Goal: Communication & Community: Answer question/provide support

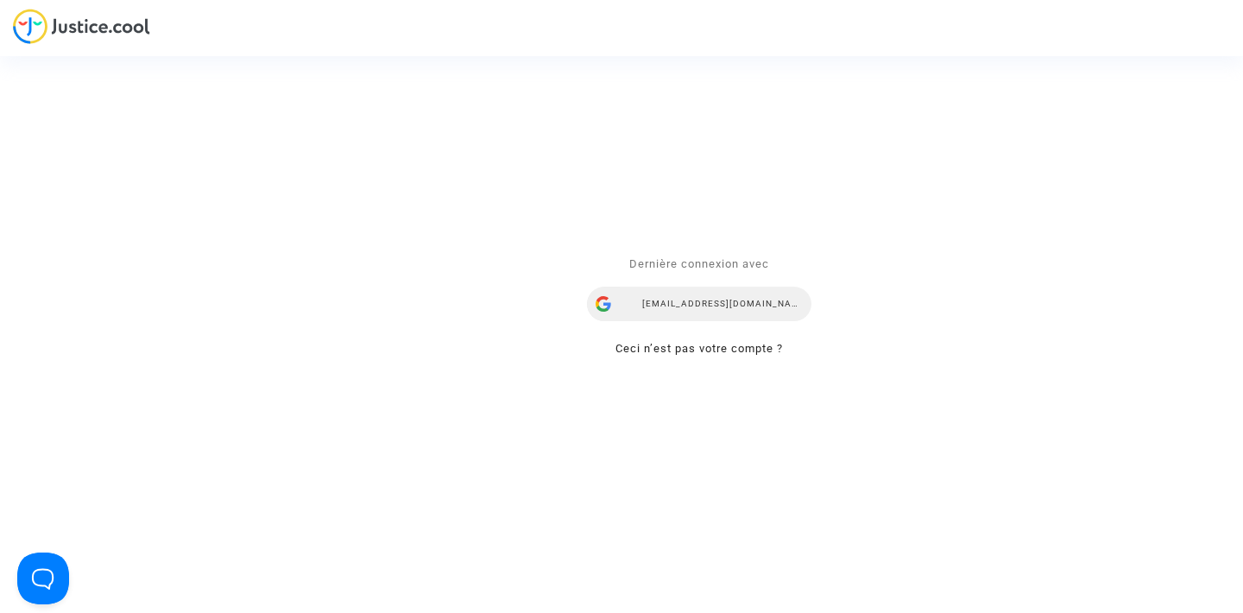
click at [660, 304] on div "[EMAIL_ADDRESS][DOMAIN_NAME]" at bounding box center [699, 304] width 224 height 35
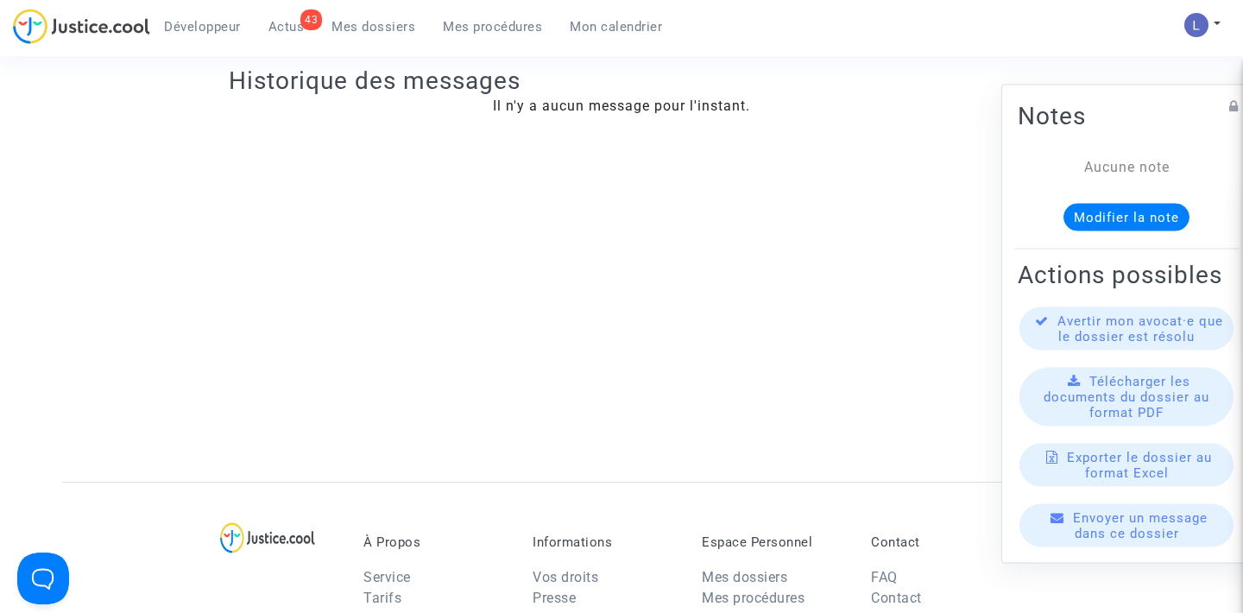
scroll to position [390, 0]
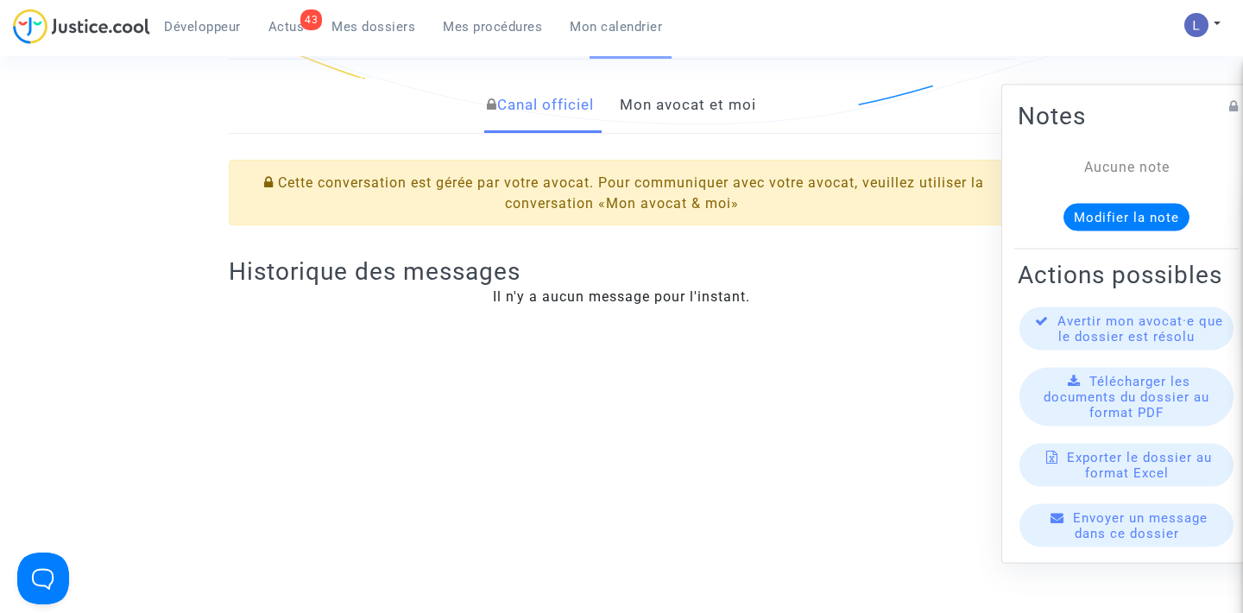
click at [656, 111] on link "Mon avocat et moi" at bounding box center [688, 105] width 136 height 57
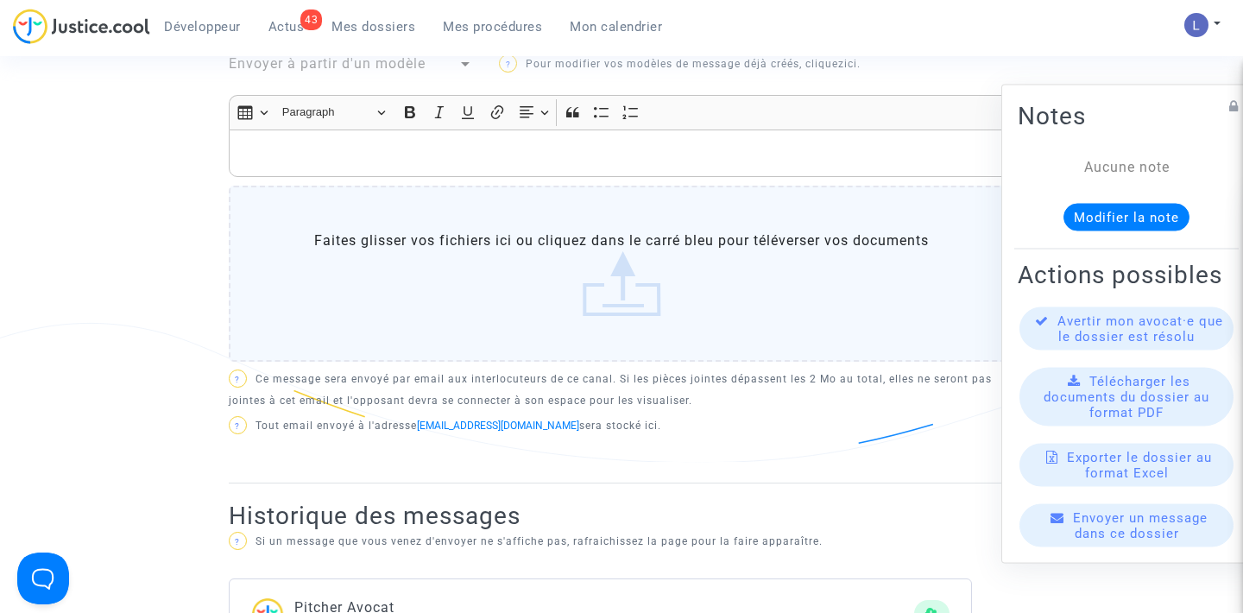
scroll to position [640, 0]
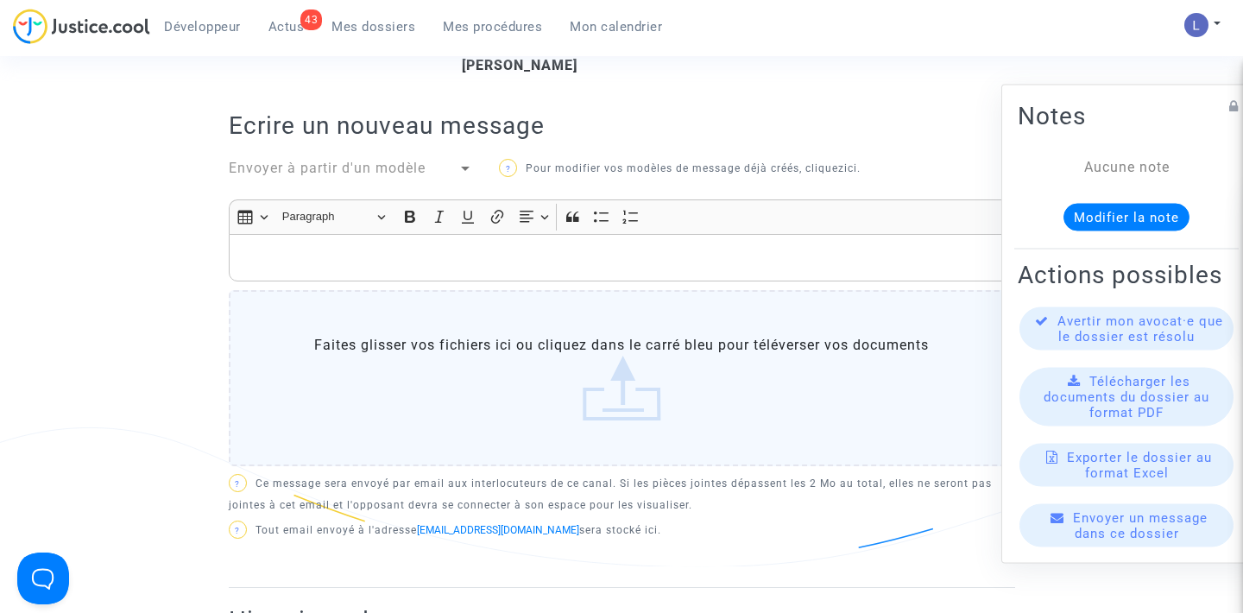
click at [394, 264] on p "Rich Text Editor, main" at bounding box center [621, 258] width 768 height 22
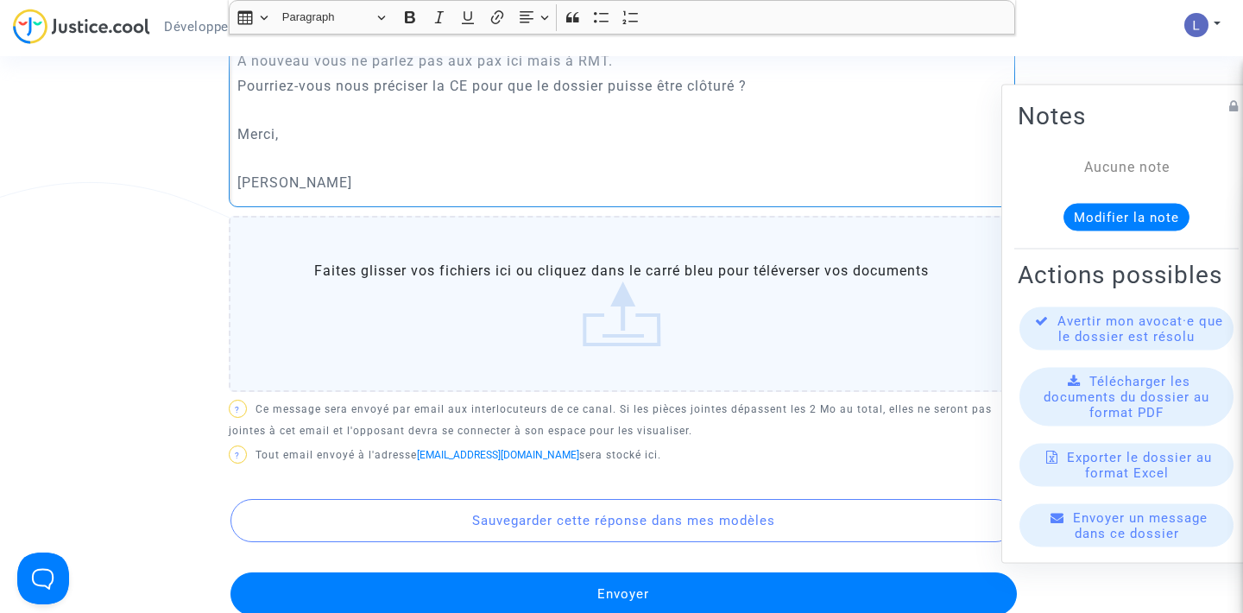
scroll to position [927, 0]
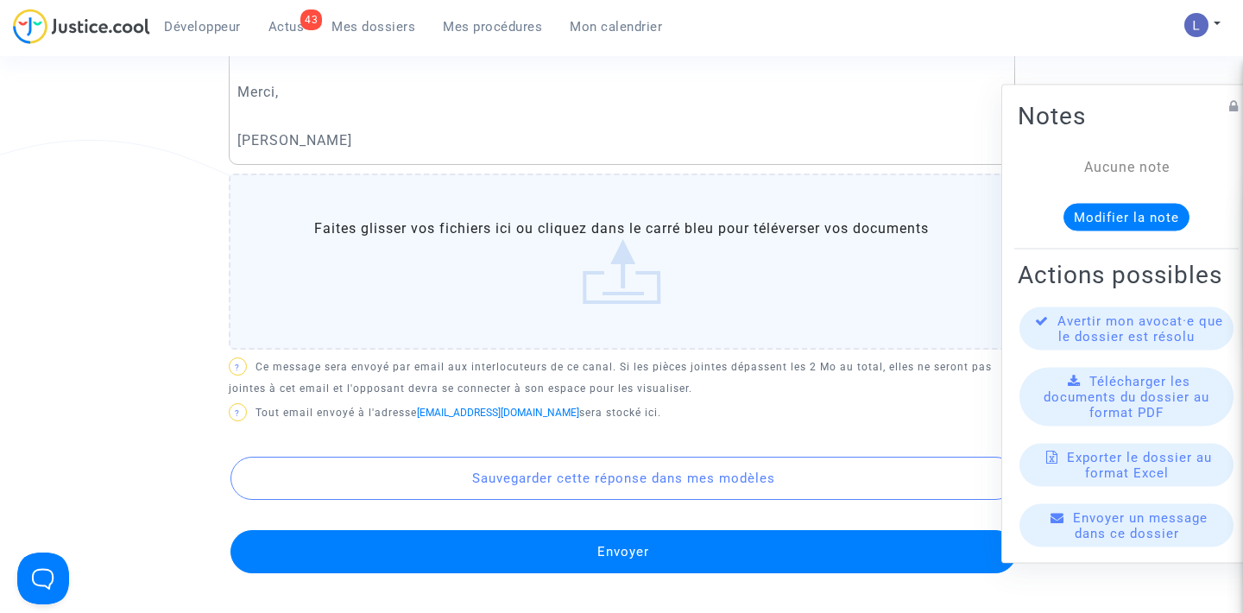
click at [550, 551] on button "Envoyer" at bounding box center [623, 551] width 786 height 43
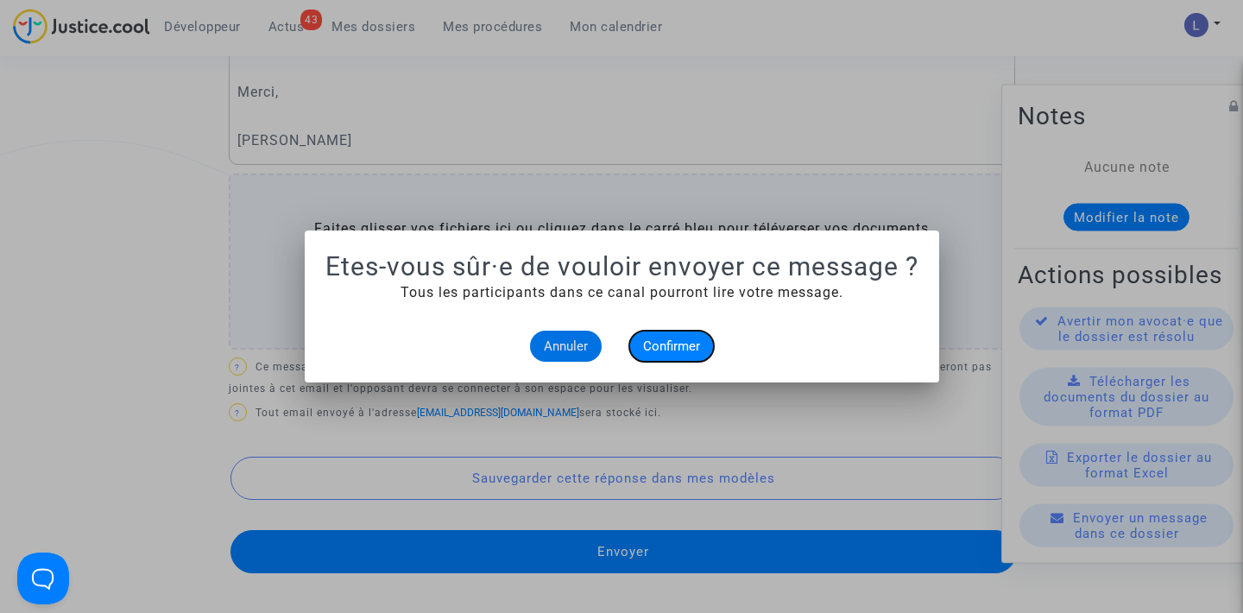
click at [681, 348] on span "Confirmer" at bounding box center [671, 346] width 57 height 16
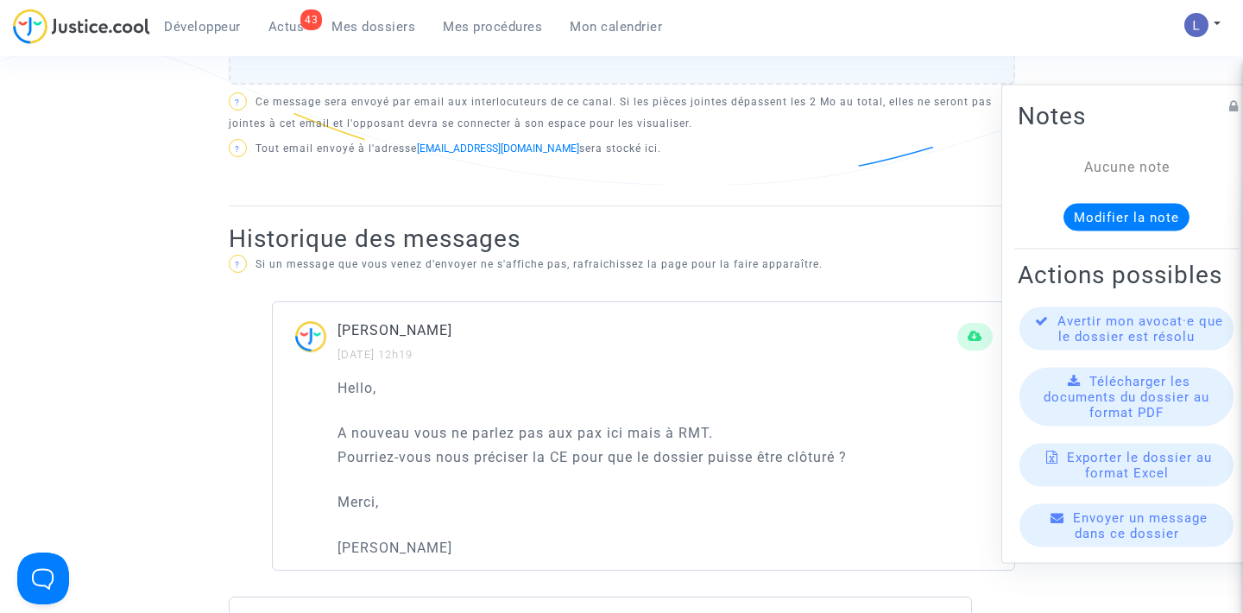
scroll to position [1026, 0]
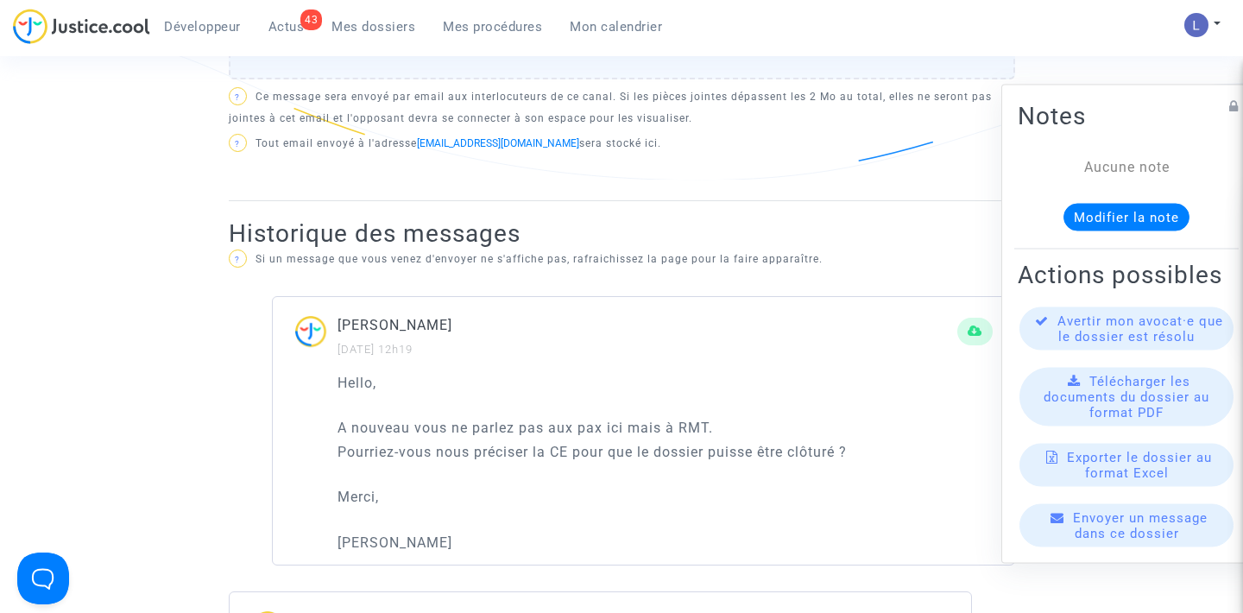
click at [281, 26] on span "Actus" at bounding box center [286, 27] width 36 height 16
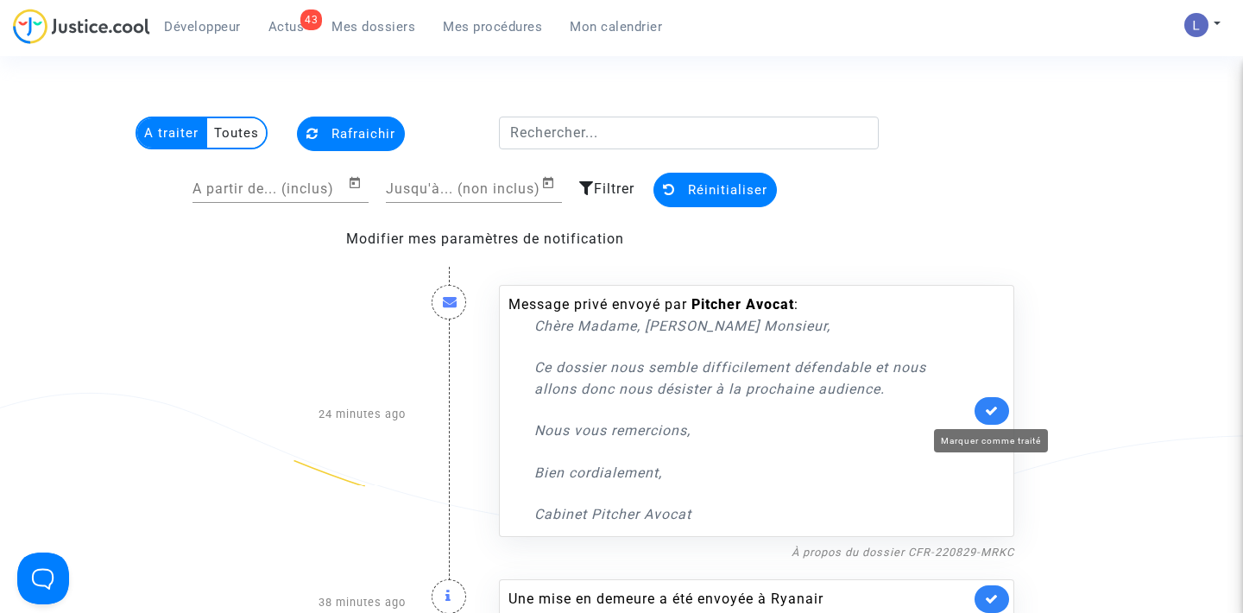
click at [992, 405] on icon at bounding box center [992, 410] width 14 height 13
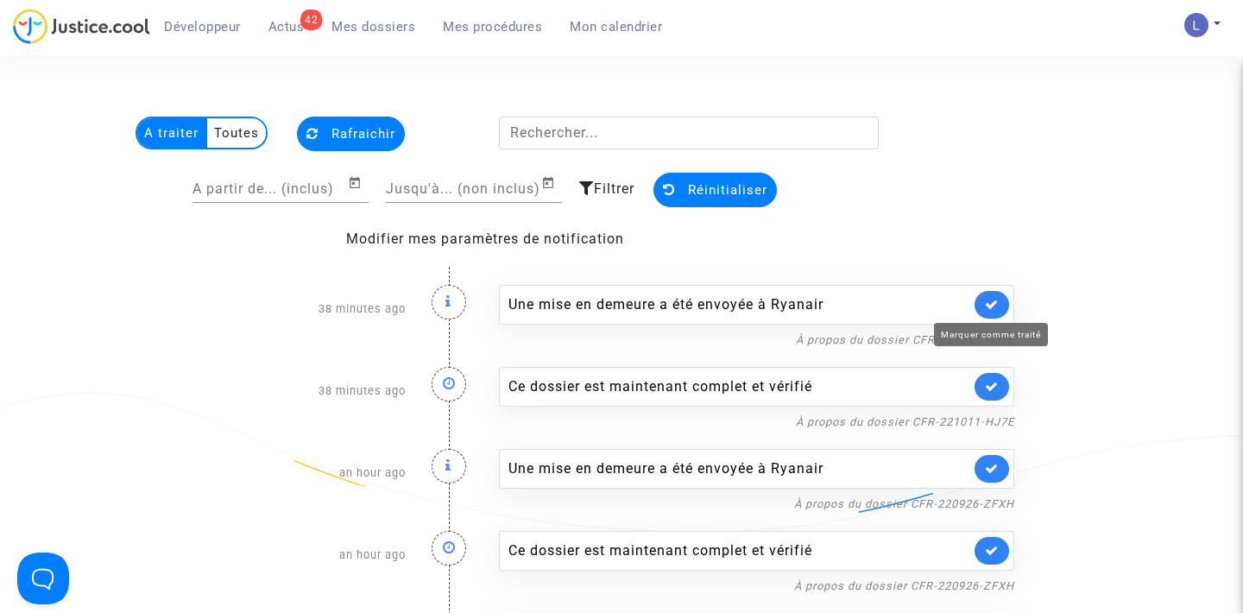
click at [988, 303] on icon at bounding box center [992, 304] width 14 height 13
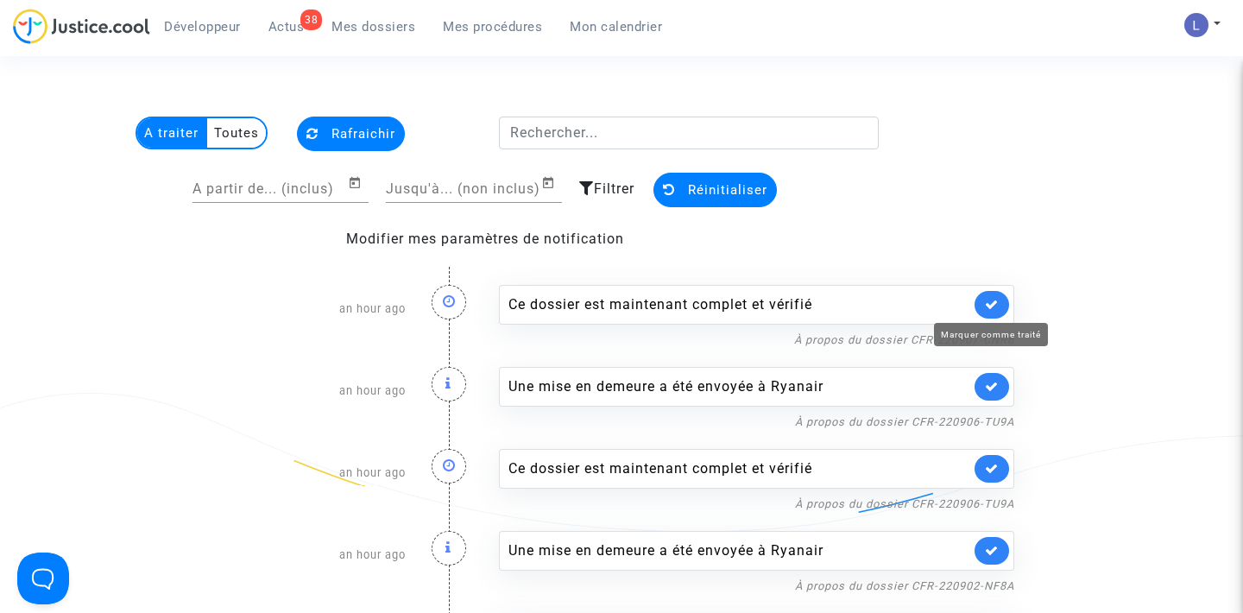
click at [988, 303] on icon at bounding box center [992, 304] width 14 height 13
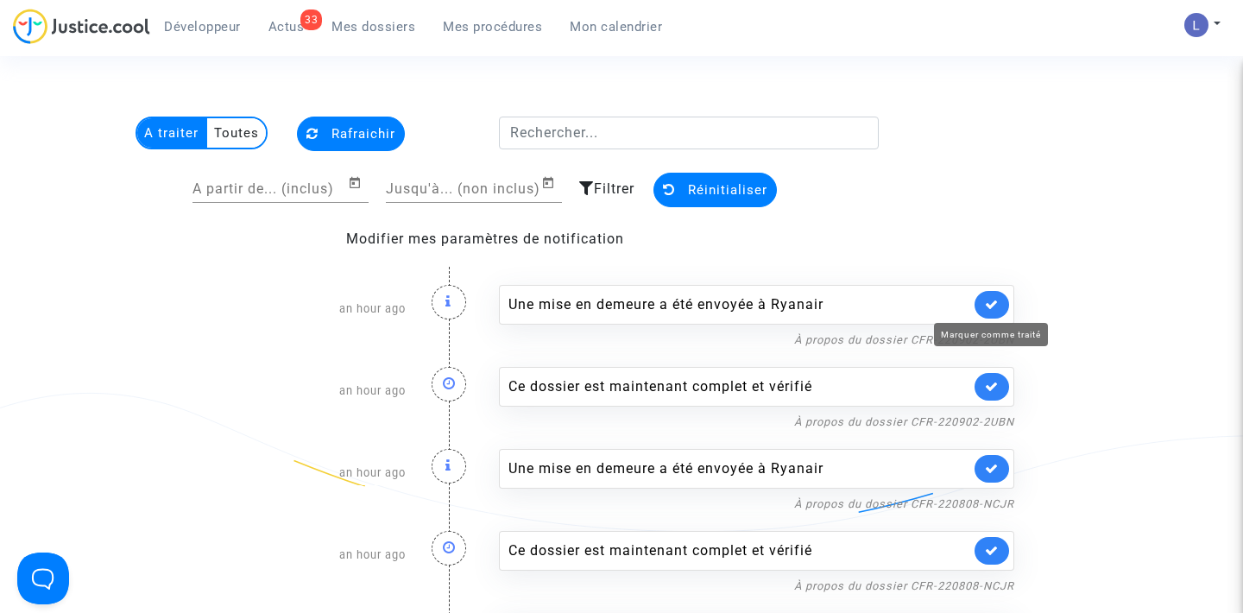
click at [988, 303] on icon at bounding box center [992, 304] width 14 height 13
click at [988, 380] on icon at bounding box center [992, 386] width 14 height 13
click at [988, 303] on icon at bounding box center [992, 304] width 14 height 13
click at [988, 380] on icon at bounding box center [992, 386] width 14 height 13
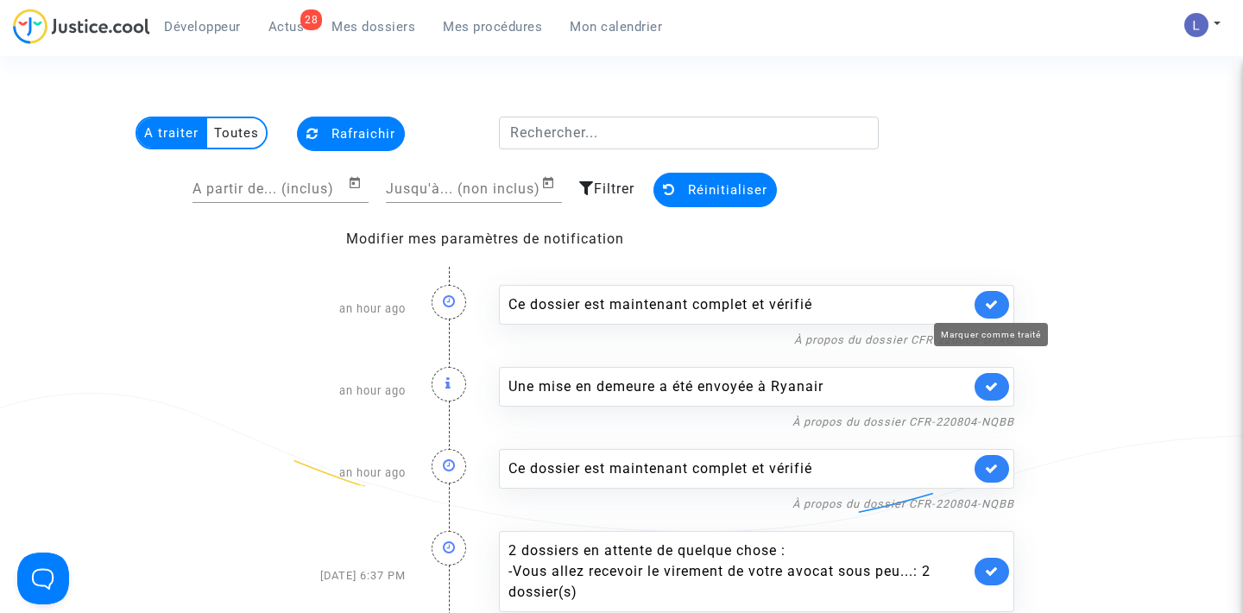
click at [988, 303] on icon at bounding box center [992, 304] width 14 height 13
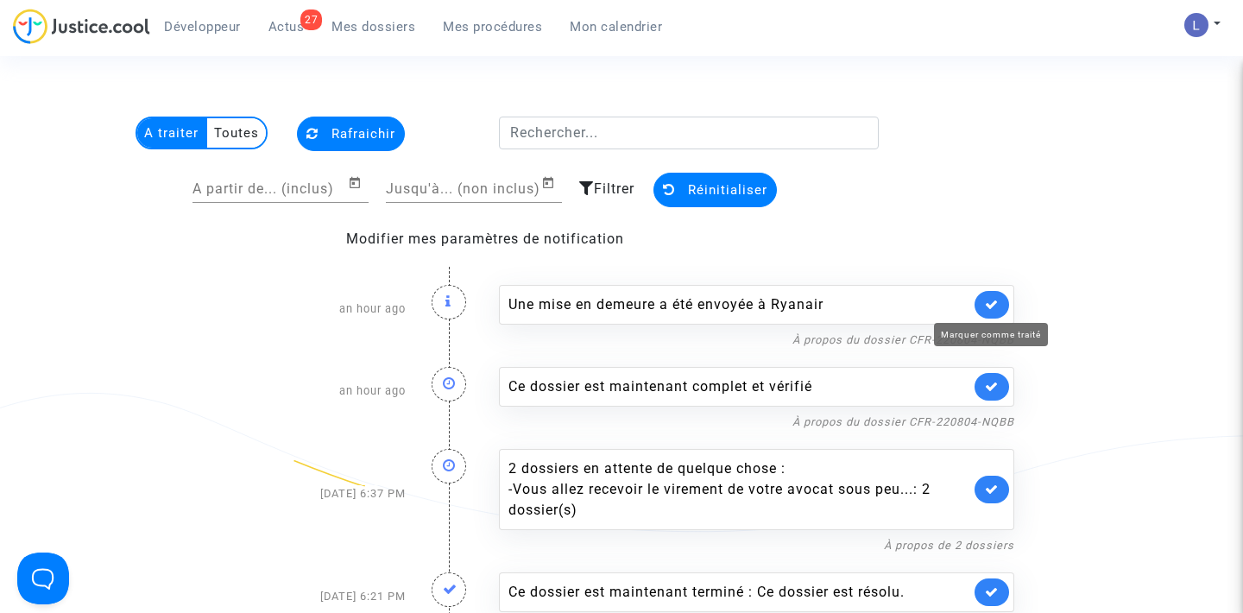
click at [988, 303] on icon at bounding box center [992, 304] width 14 height 13
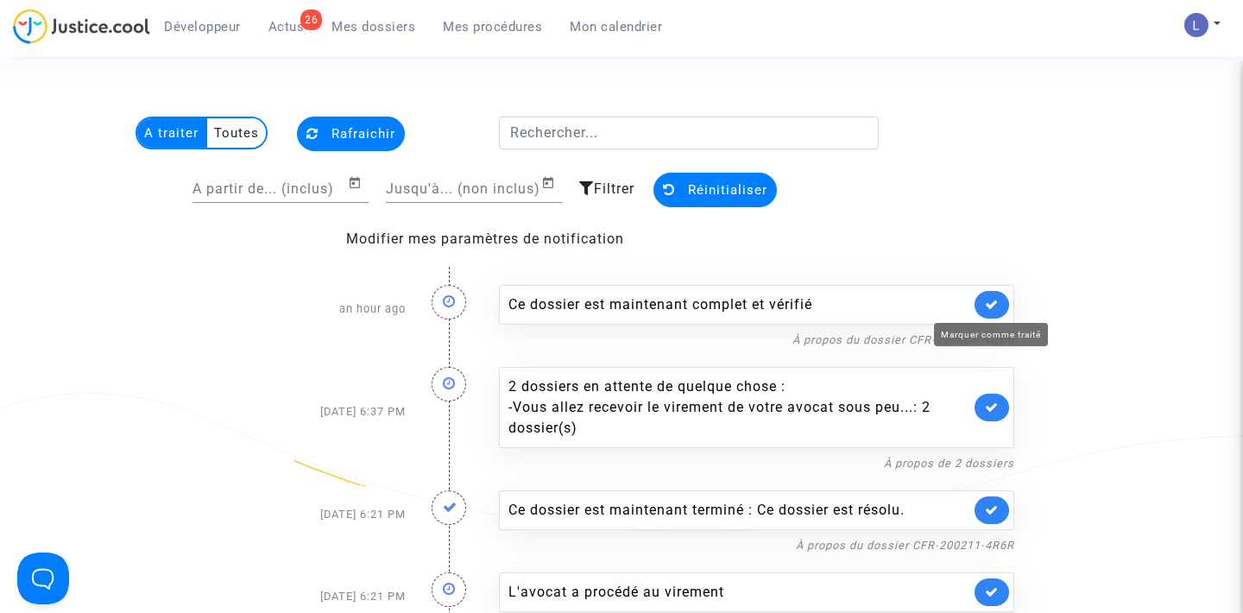
click at [988, 303] on icon at bounding box center [992, 304] width 14 height 13
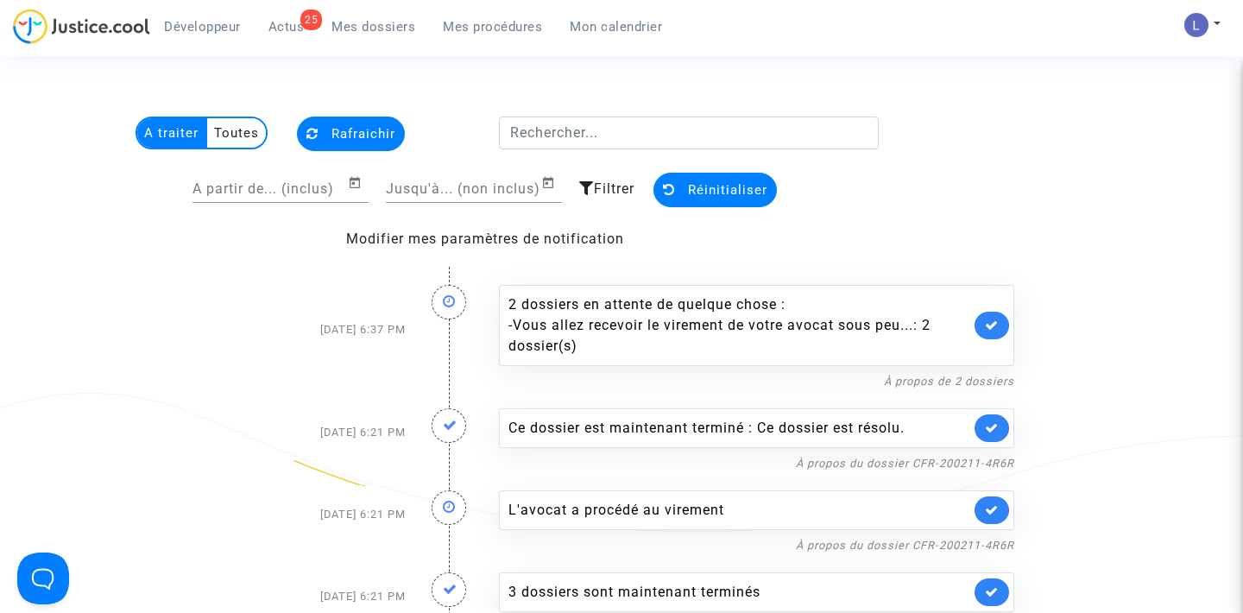
click at [988, 303] on div "2 dossiers en attente de quelque chose : - Vous allez recevoir le virement de v…" at bounding box center [756, 325] width 515 height 81
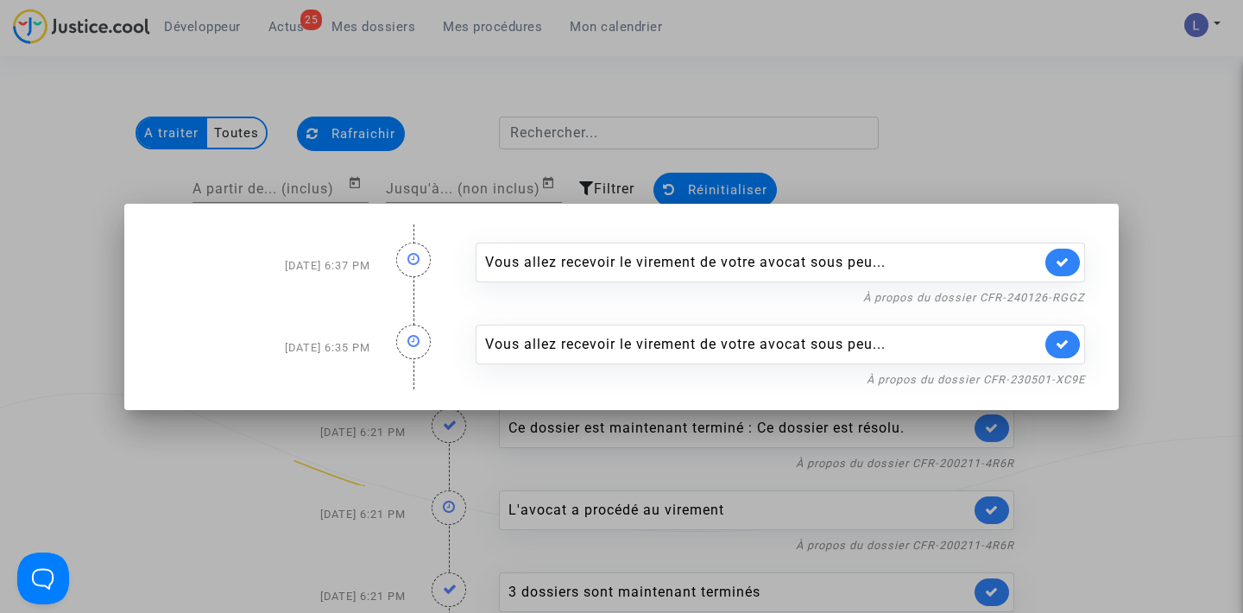
click at [1214, 200] on div at bounding box center [621, 306] width 1243 height 613
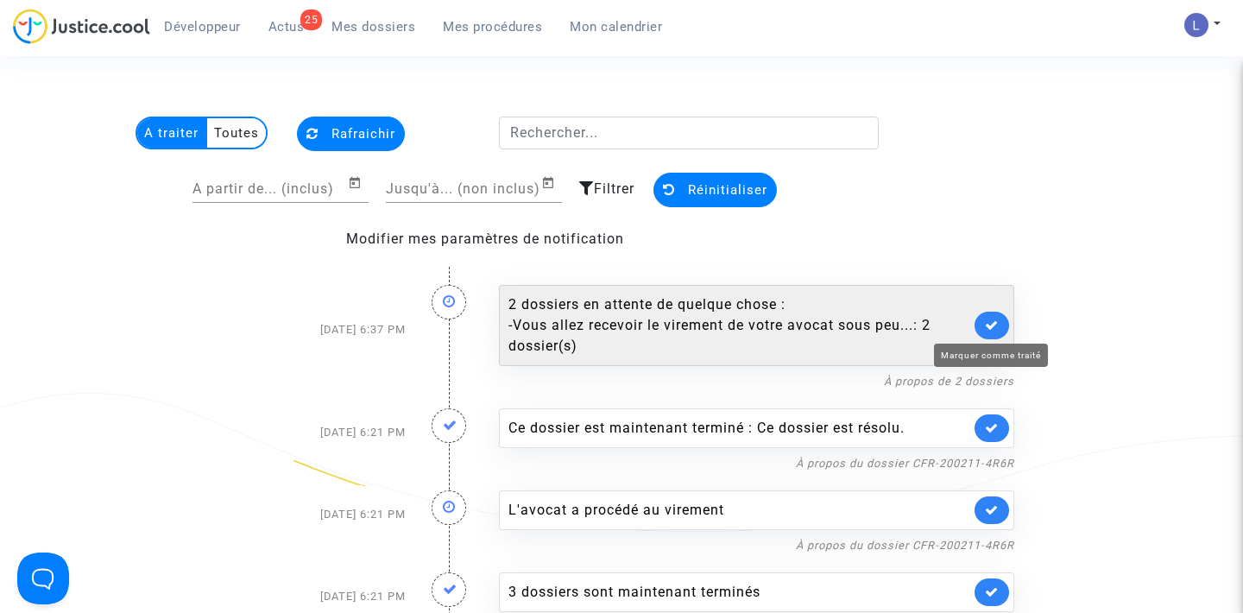
click at [994, 320] on icon at bounding box center [992, 324] width 14 height 13
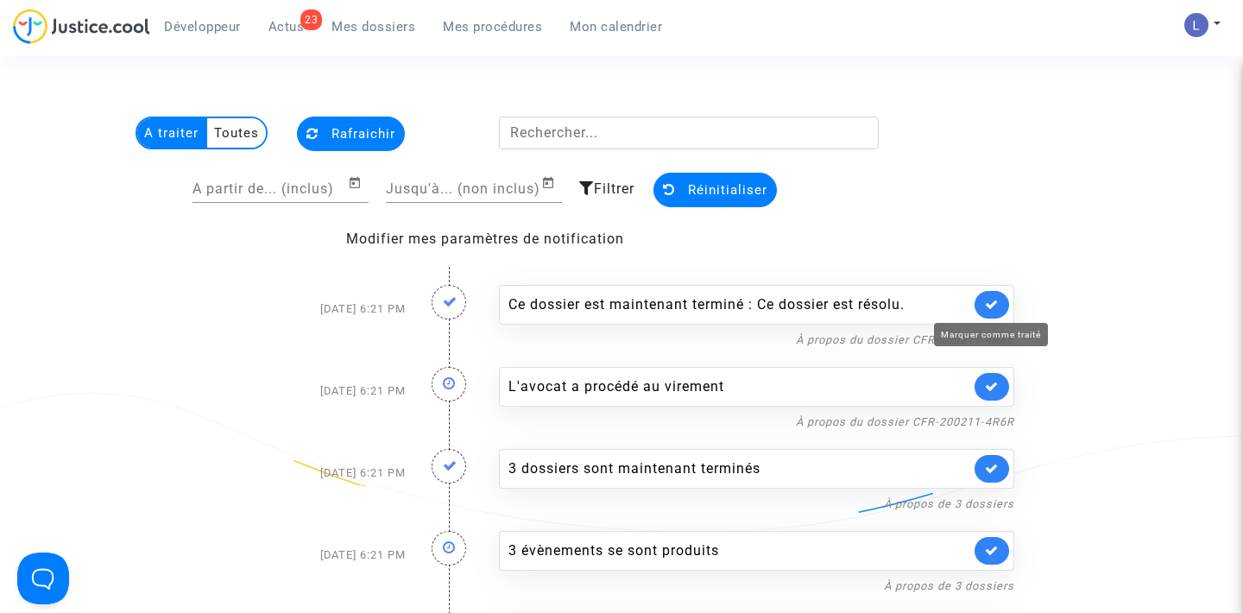
click at [993, 302] on icon at bounding box center [992, 304] width 14 height 13
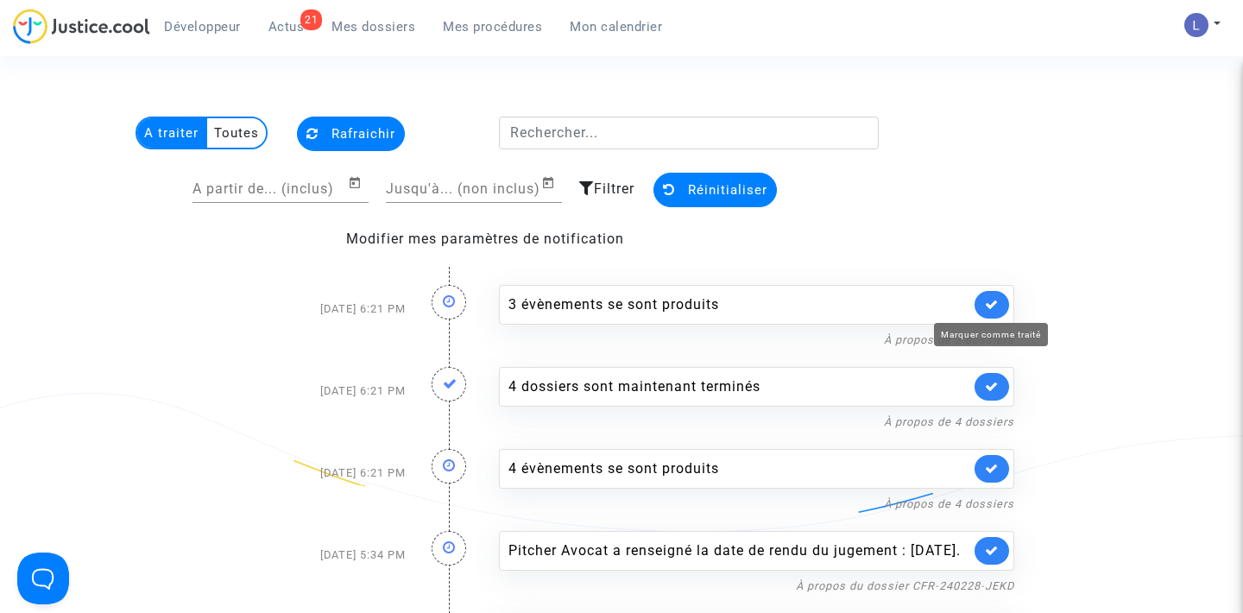
click at [993, 302] on icon at bounding box center [992, 304] width 14 height 13
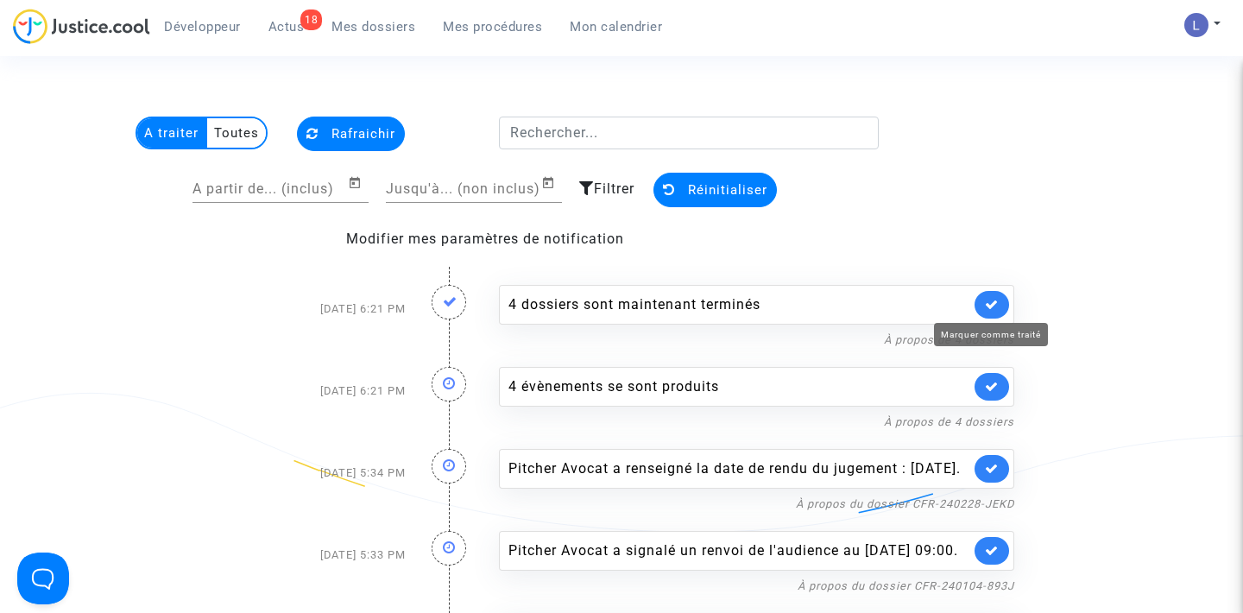
click at [993, 302] on icon at bounding box center [992, 304] width 14 height 13
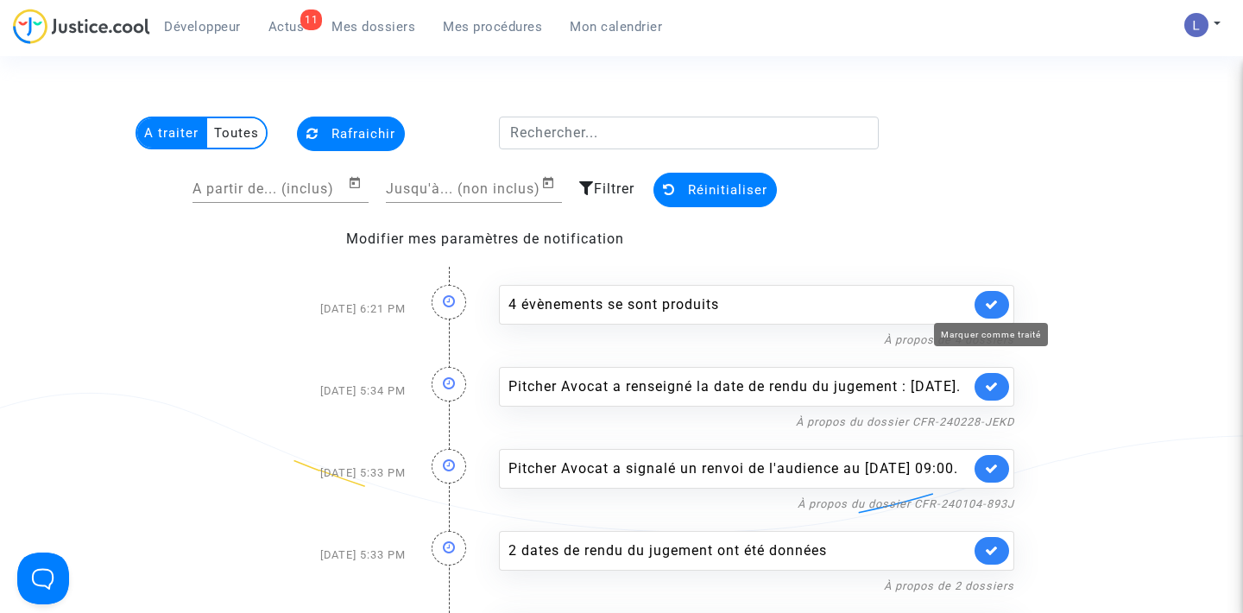
click at [993, 302] on icon at bounding box center [992, 304] width 14 height 13
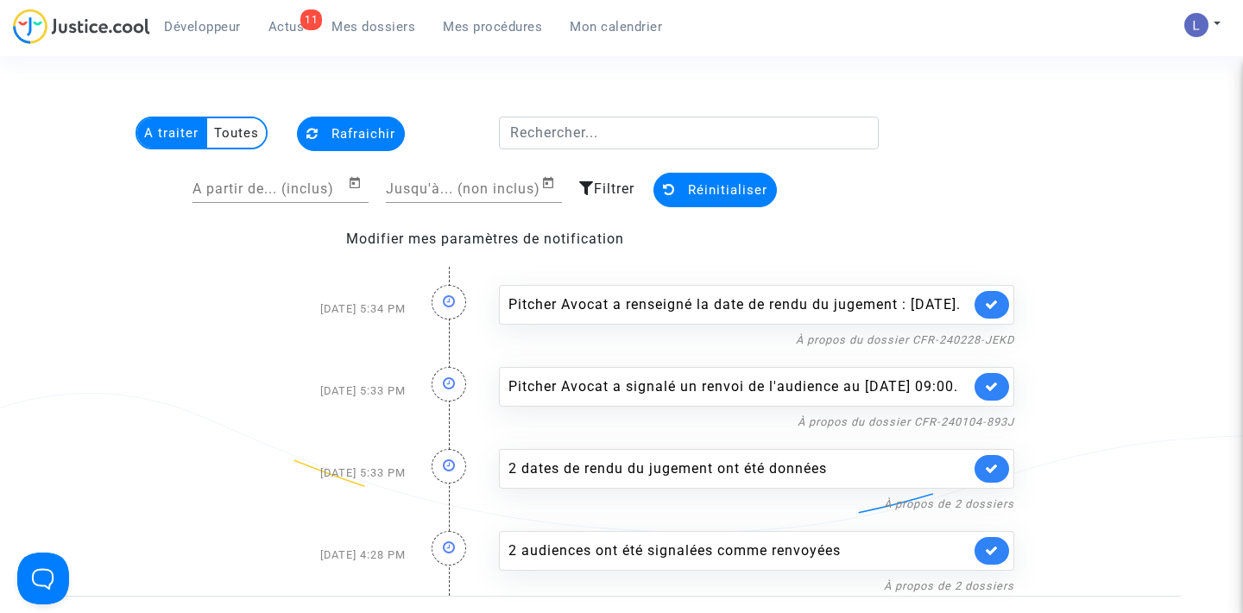
click at [993, 302] on link at bounding box center [991, 305] width 35 height 28
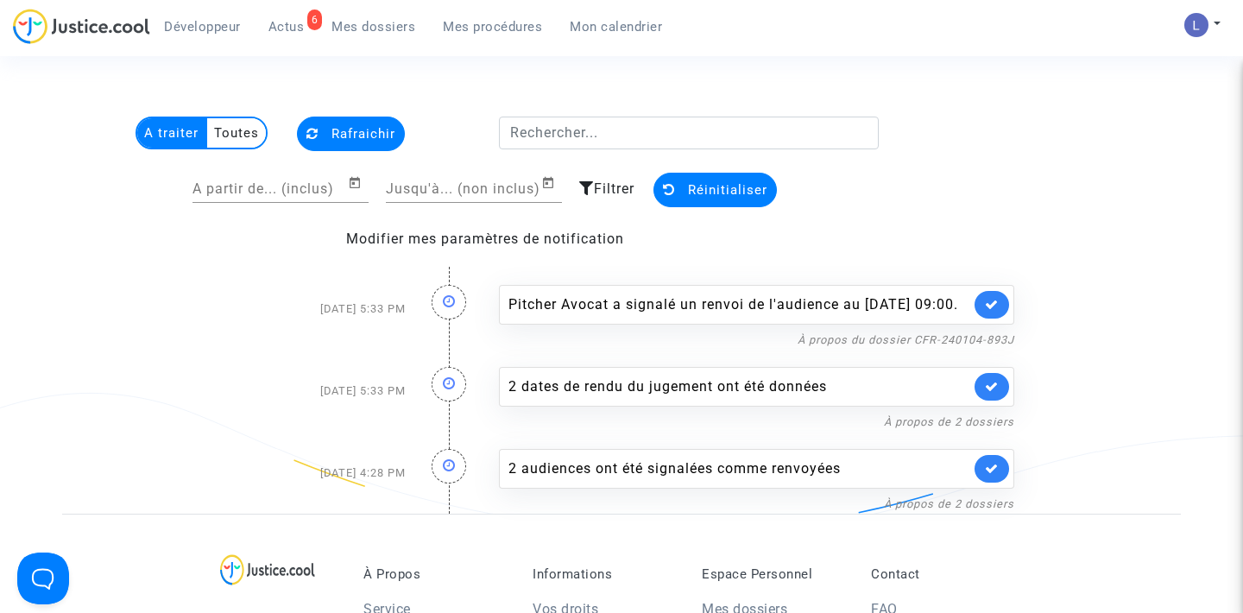
click at [993, 302] on link at bounding box center [991, 305] width 35 height 28
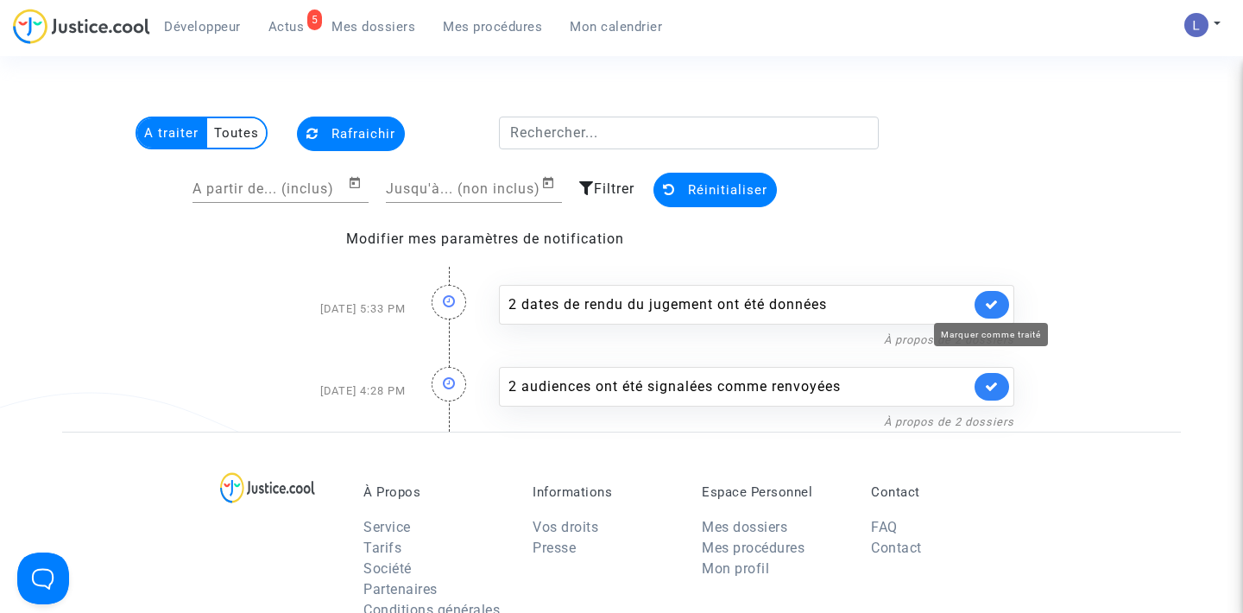
click at [993, 302] on icon at bounding box center [992, 304] width 14 height 13
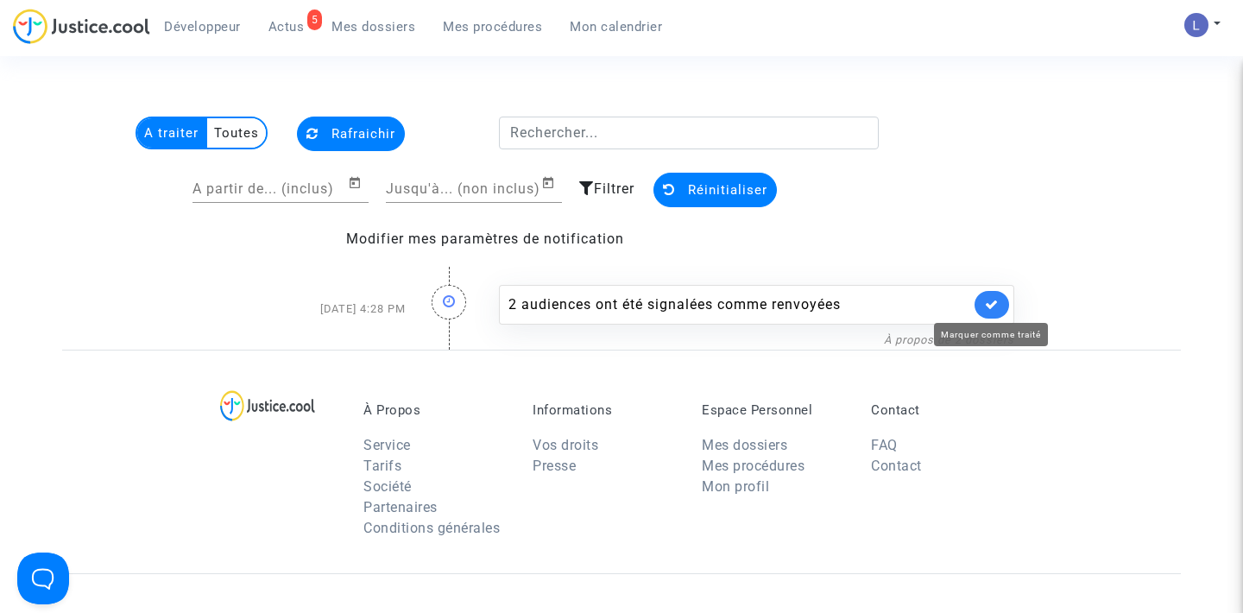
click at [993, 302] on icon at bounding box center [992, 304] width 14 height 13
